Goal: Find specific page/section: Find specific page/section

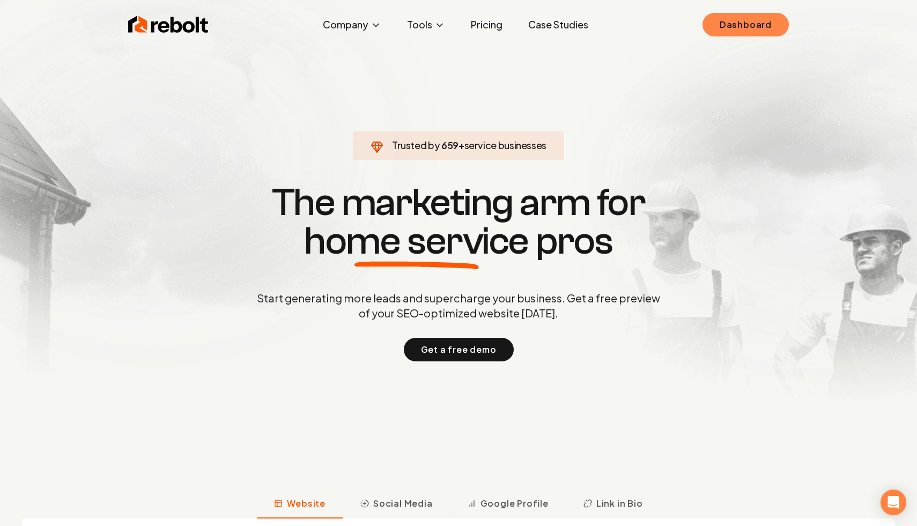
click at [725, 31] on link "Dashboard" at bounding box center [746, 25] width 86 height 24
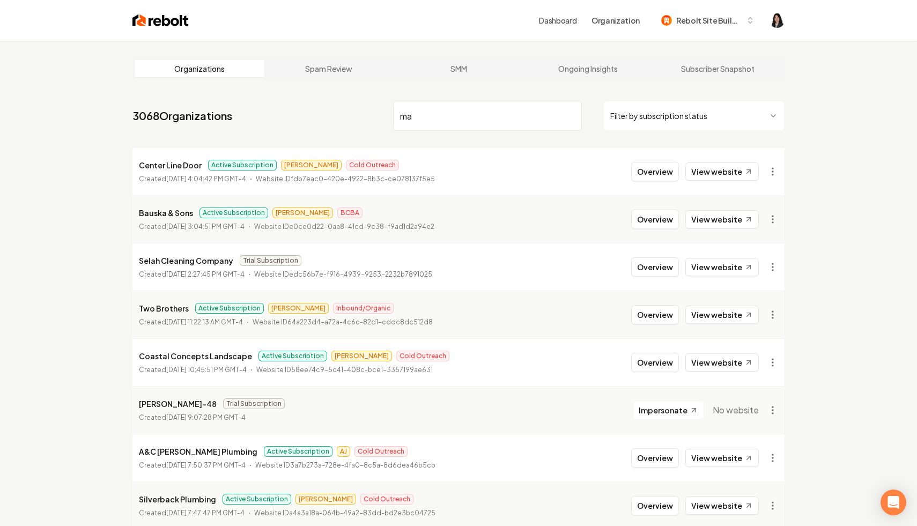
type input "m"
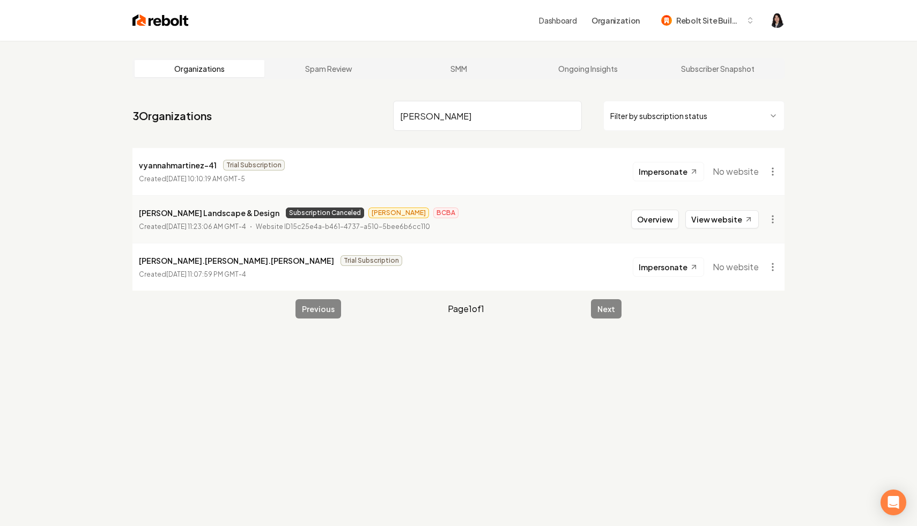
drag, startPoint x: 537, startPoint y: 119, endPoint x: 382, endPoint y: 121, distance: 154.5
click at [382, 121] on nav "3 Organizations [PERSON_NAME] Filter by subscription status" at bounding box center [458, 120] width 652 height 47
drag, startPoint x: 455, startPoint y: 113, endPoint x: 329, endPoint y: 90, distance: 128.0
click at [329, 90] on main "Organizations Spam Review SMM Ongoing Insights Subscriber Snapshot 3 Organizati…" at bounding box center [458, 188] width 686 height 295
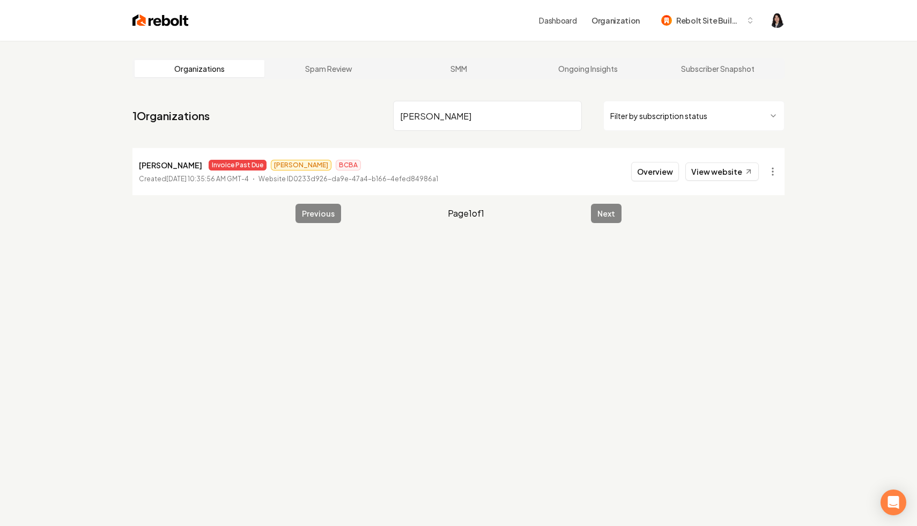
type input "[PERSON_NAME]"
click at [571, 114] on input "[PERSON_NAME]" at bounding box center [487, 116] width 189 height 30
drag, startPoint x: 503, startPoint y: 116, endPoint x: 389, endPoint y: 106, distance: 114.7
click at [389, 106] on nav "1 Organizations high fl Filter by subscription status" at bounding box center [458, 120] width 652 height 47
type input "outland com"
